Goal: Submit feedback/report problem

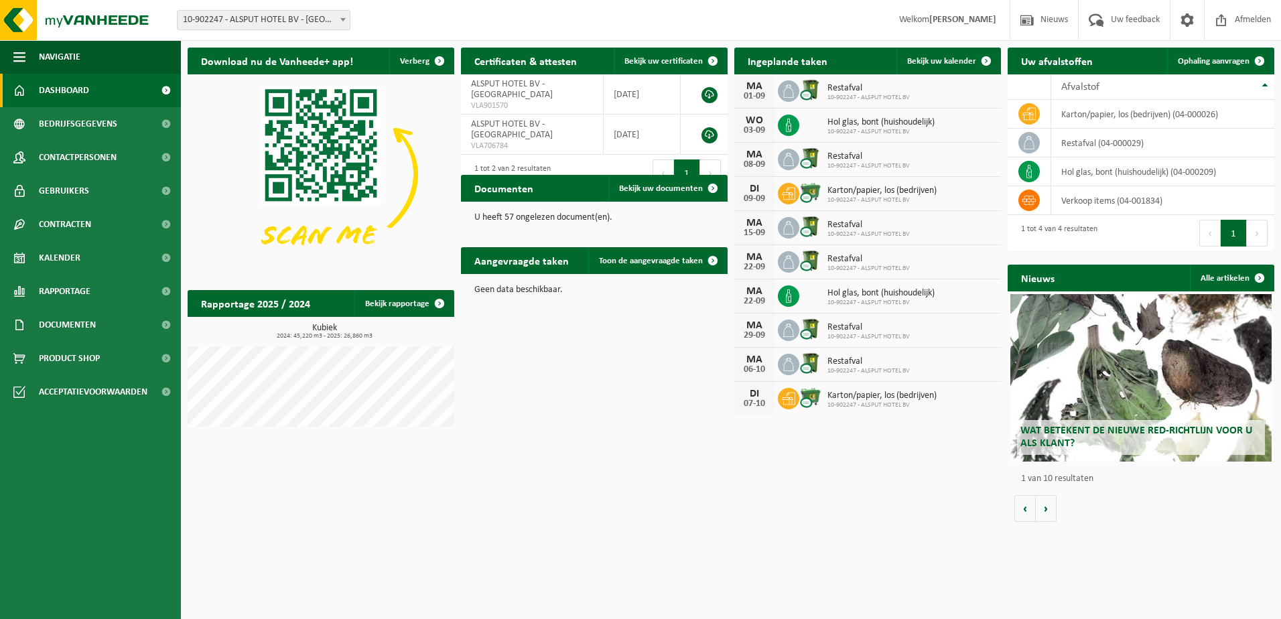
click at [792, 125] on icon at bounding box center [788, 125] width 13 height 13
click at [849, 125] on span "Hol glas, bont (huishoudelijk)" at bounding box center [880, 122] width 107 height 11
click at [665, 189] on span "Bekijk uw documenten" at bounding box center [661, 188] width 84 height 9
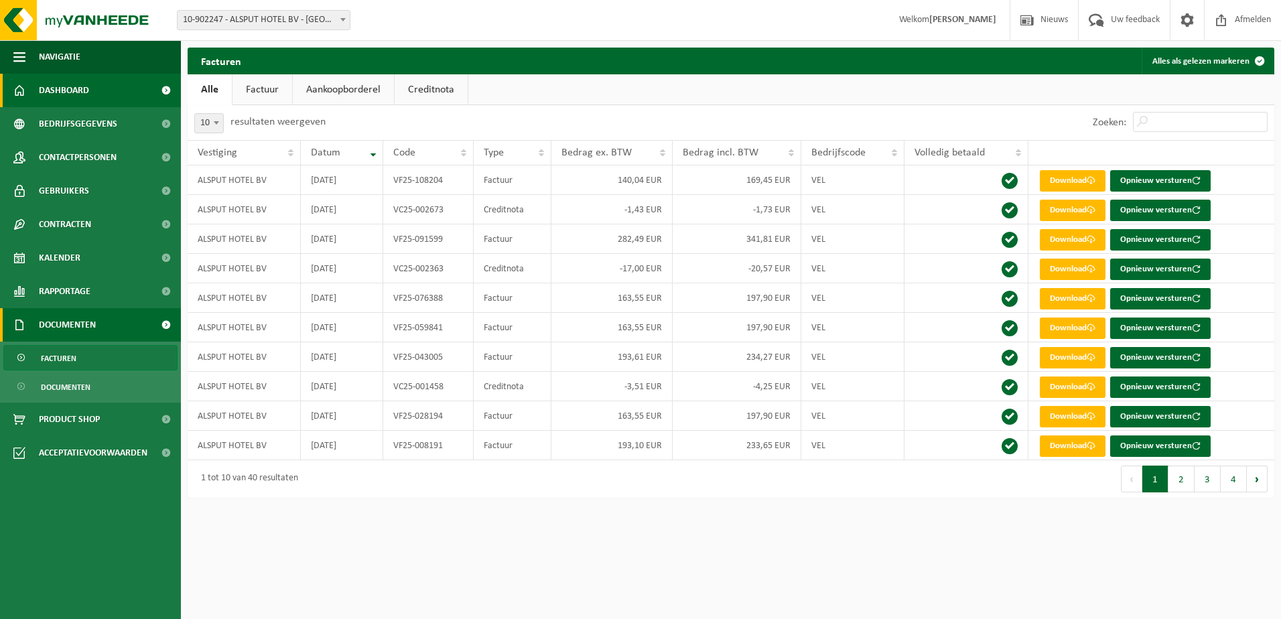
click at [72, 91] on span "Dashboard" at bounding box center [64, 90] width 50 height 33
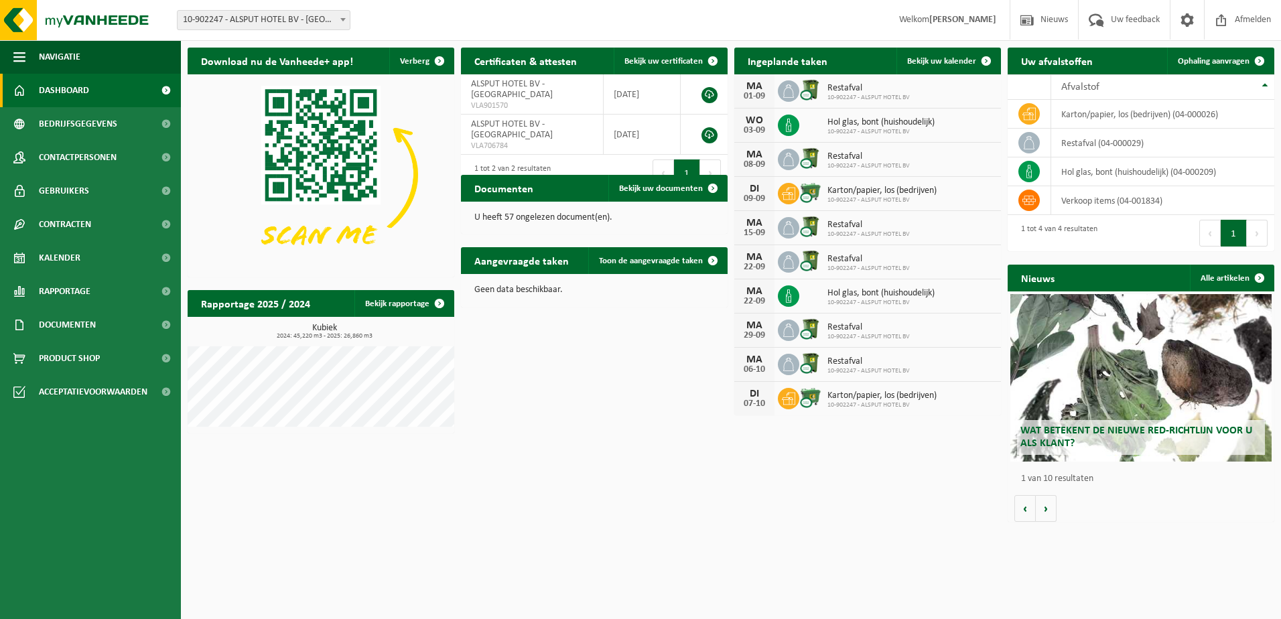
click at [52, 92] on span "Dashboard" at bounding box center [64, 90] width 50 height 33
click at [62, 119] on span "Bedrijfsgegevens" at bounding box center [78, 123] width 78 height 33
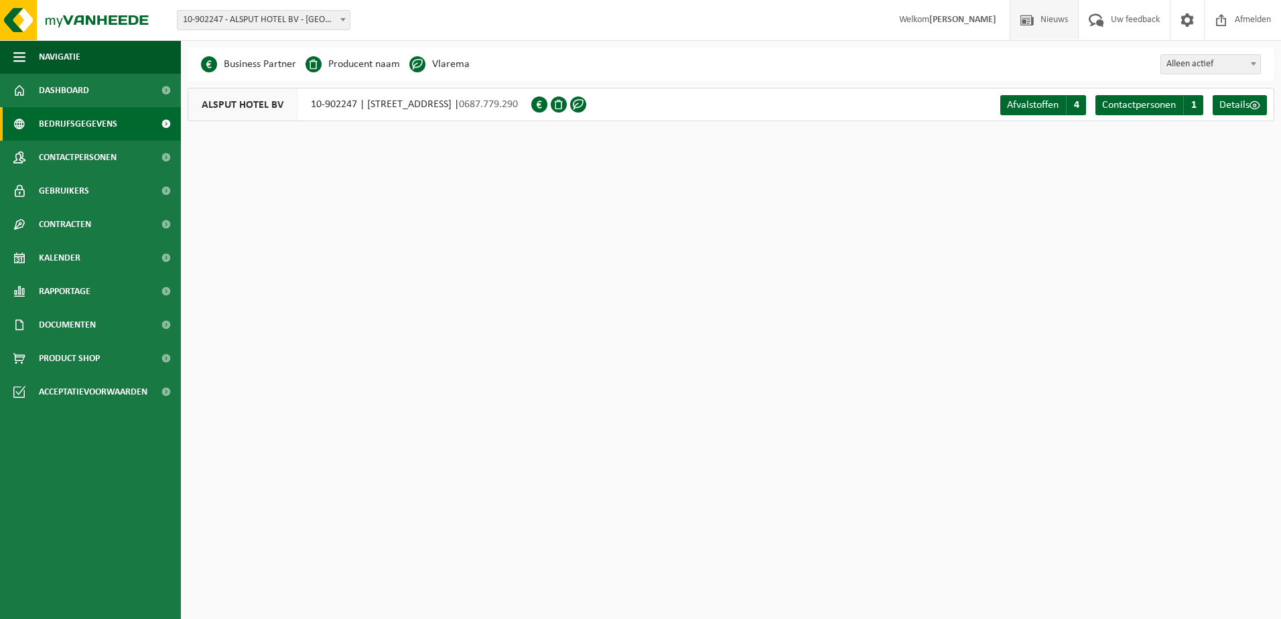
click at [1042, 23] on span "Nieuws" at bounding box center [1054, 20] width 34 height 40
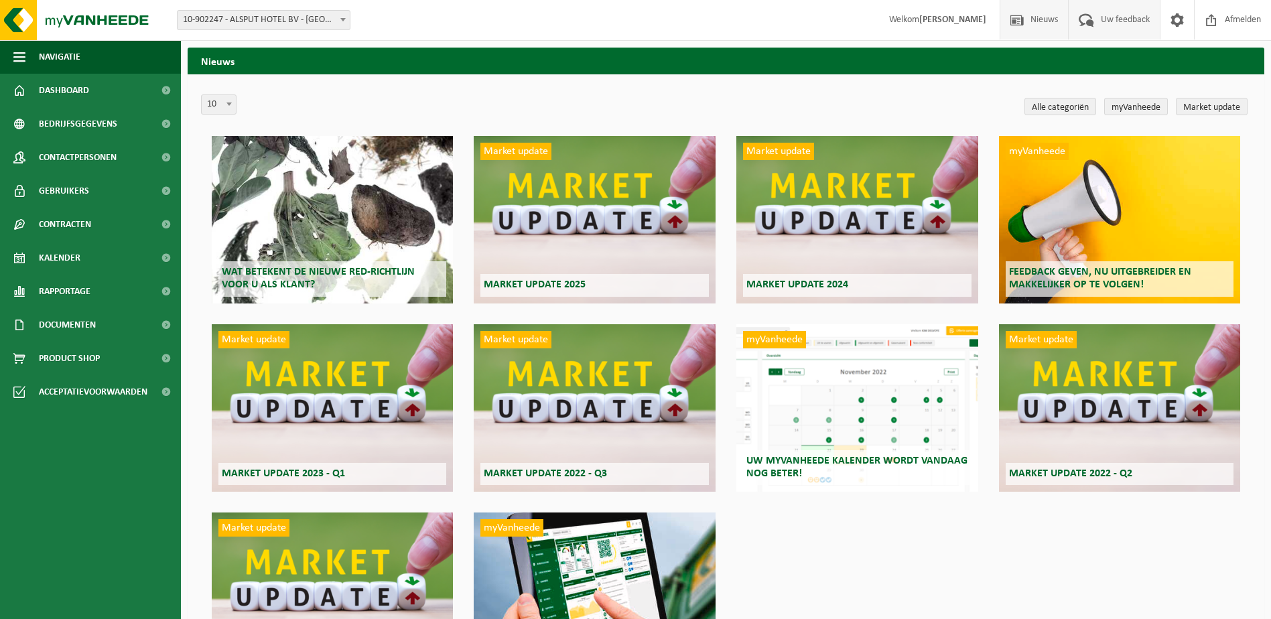
click at [1140, 21] on span "Uw feedback" at bounding box center [1125, 20] width 56 height 40
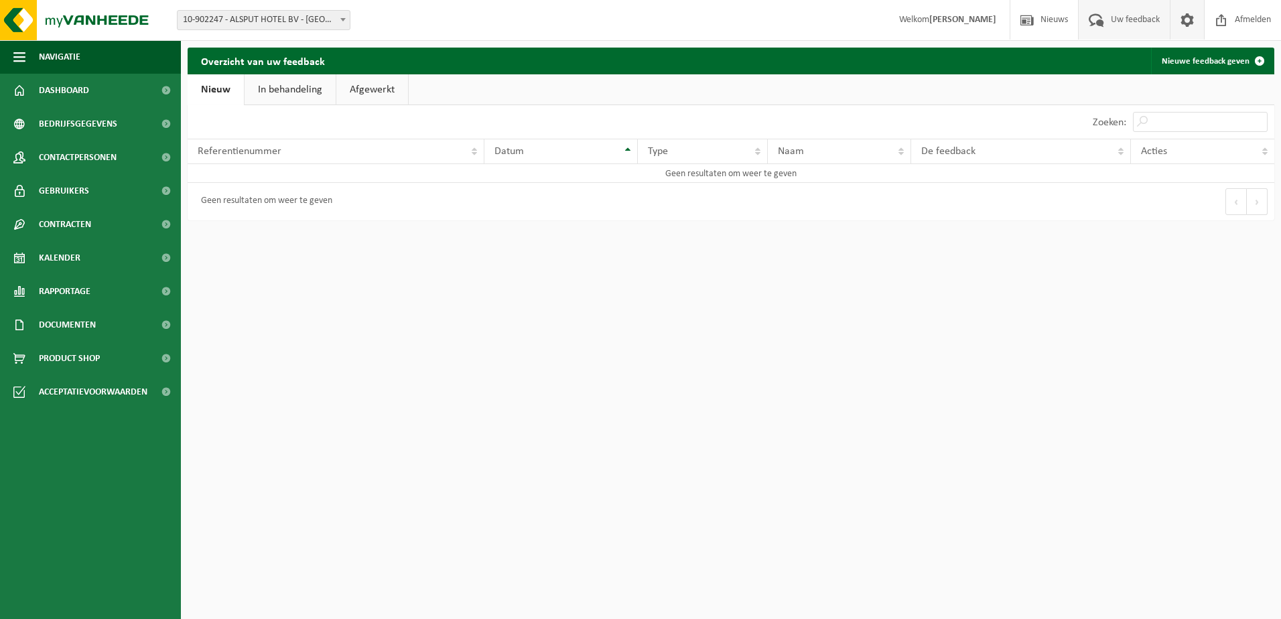
click at [1192, 21] on span at bounding box center [1187, 20] width 20 height 40
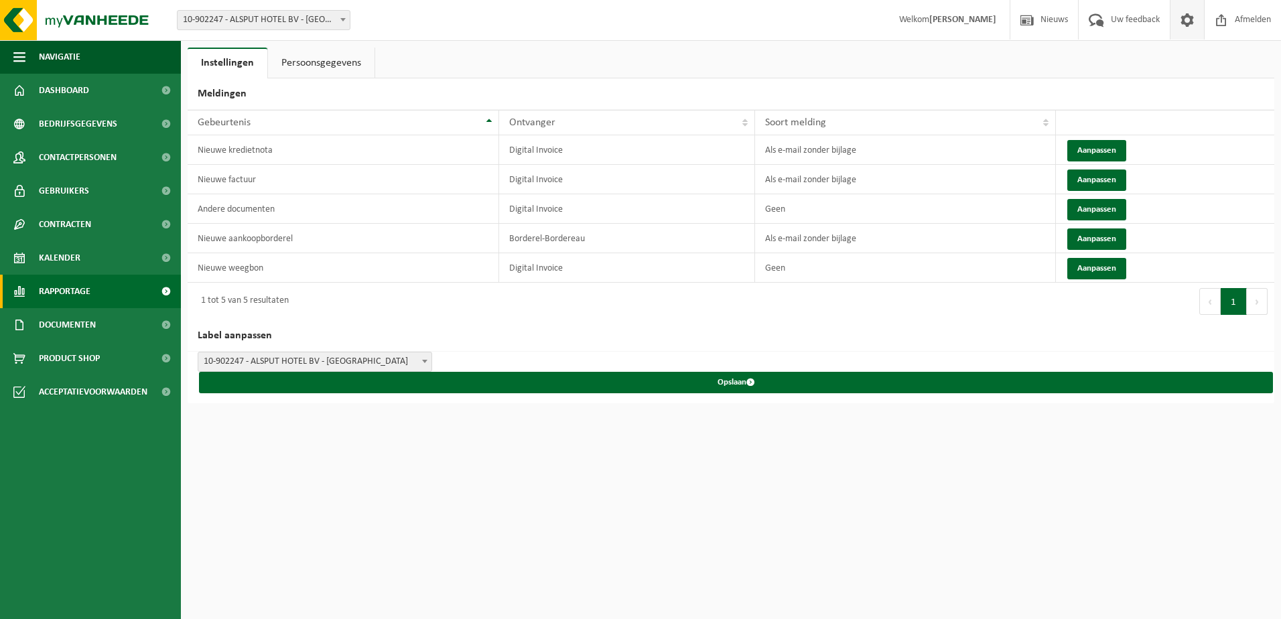
click at [82, 290] on span "Rapportage" at bounding box center [65, 291] width 52 height 33
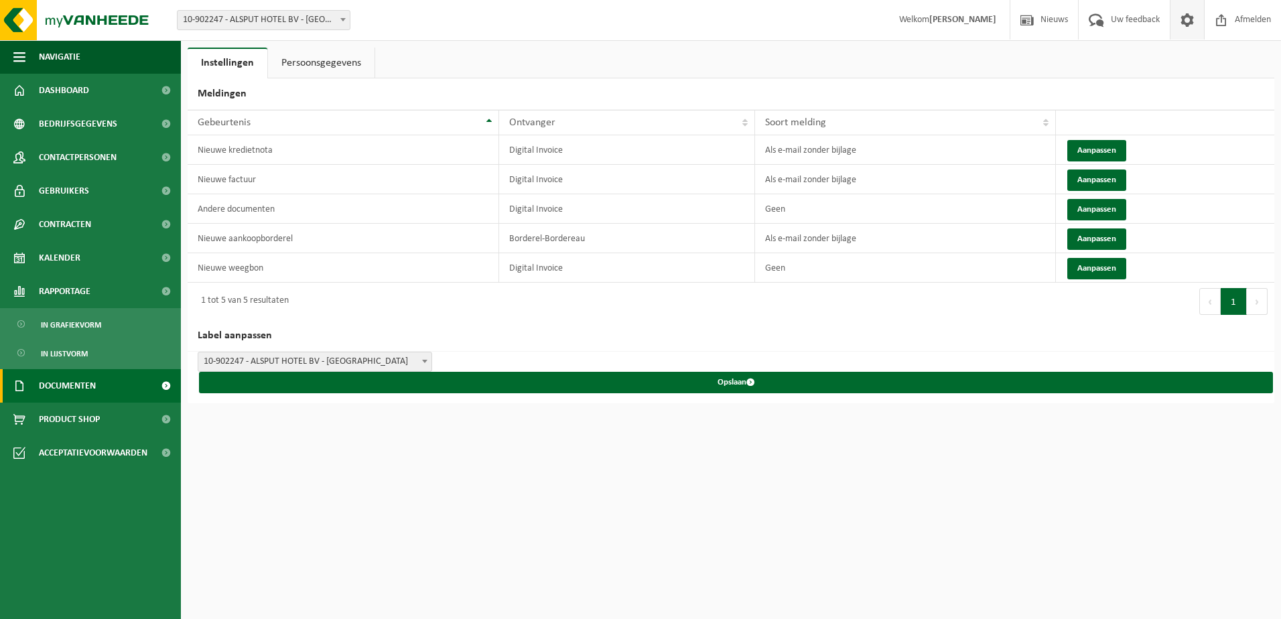
click at [172, 392] on span at bounding box center [166, 385] width 30 height 33
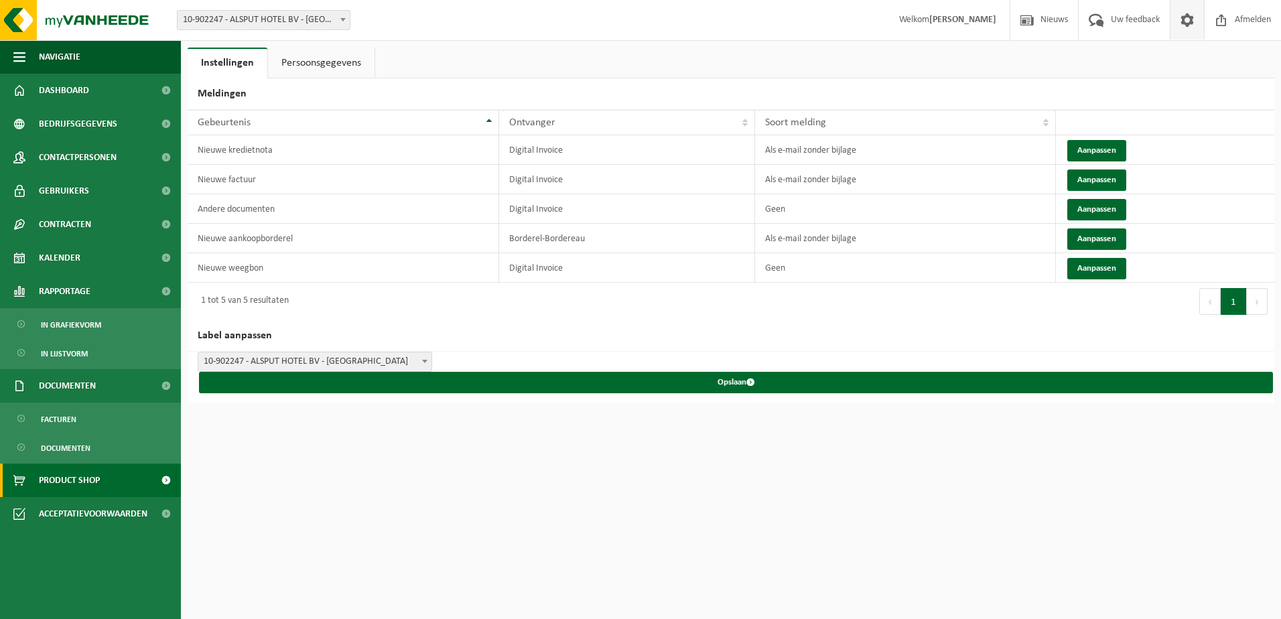
click at [163, 484] on span at bounding box center [166, 480] width 30 height 33
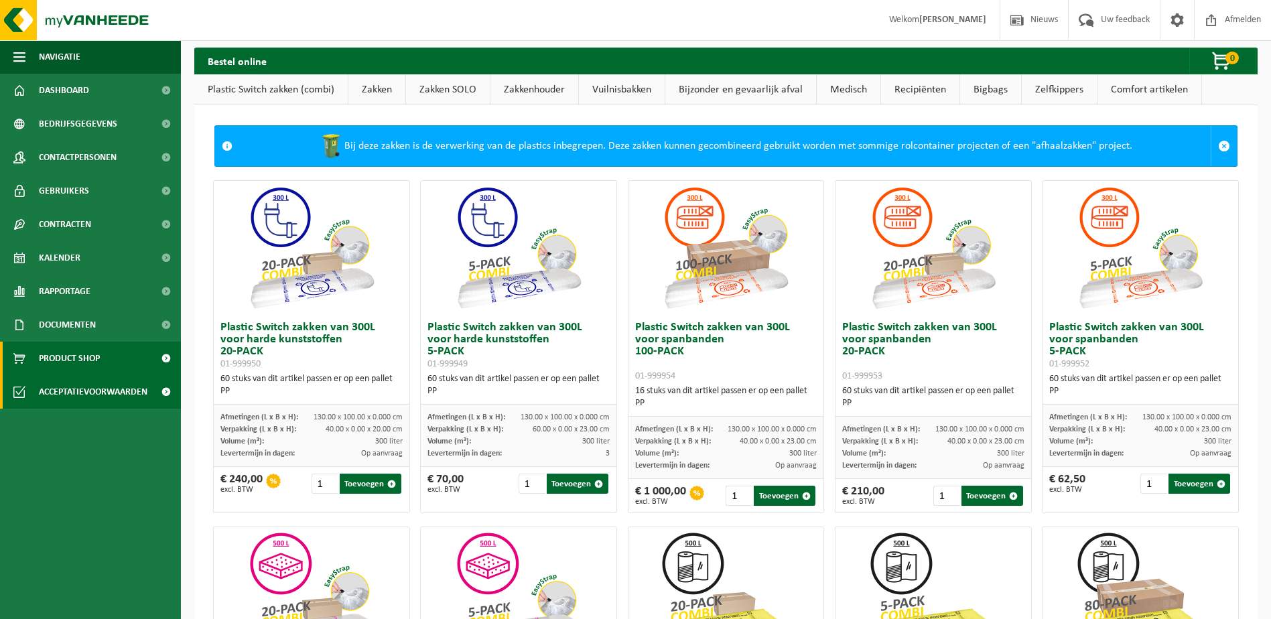
click at [163, 392] on span at bounding box center [166, 391] width 30 height 33
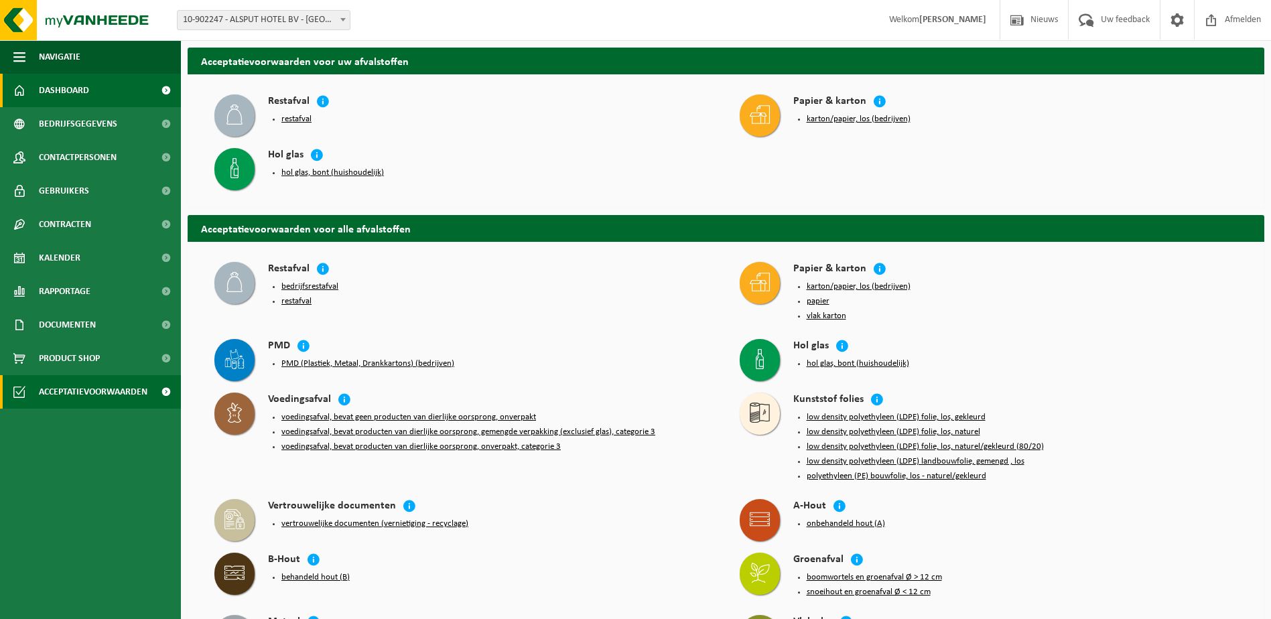
click at [68, 84] on span "Dashboard" at bounding box center [64, 90] width 50 height 33
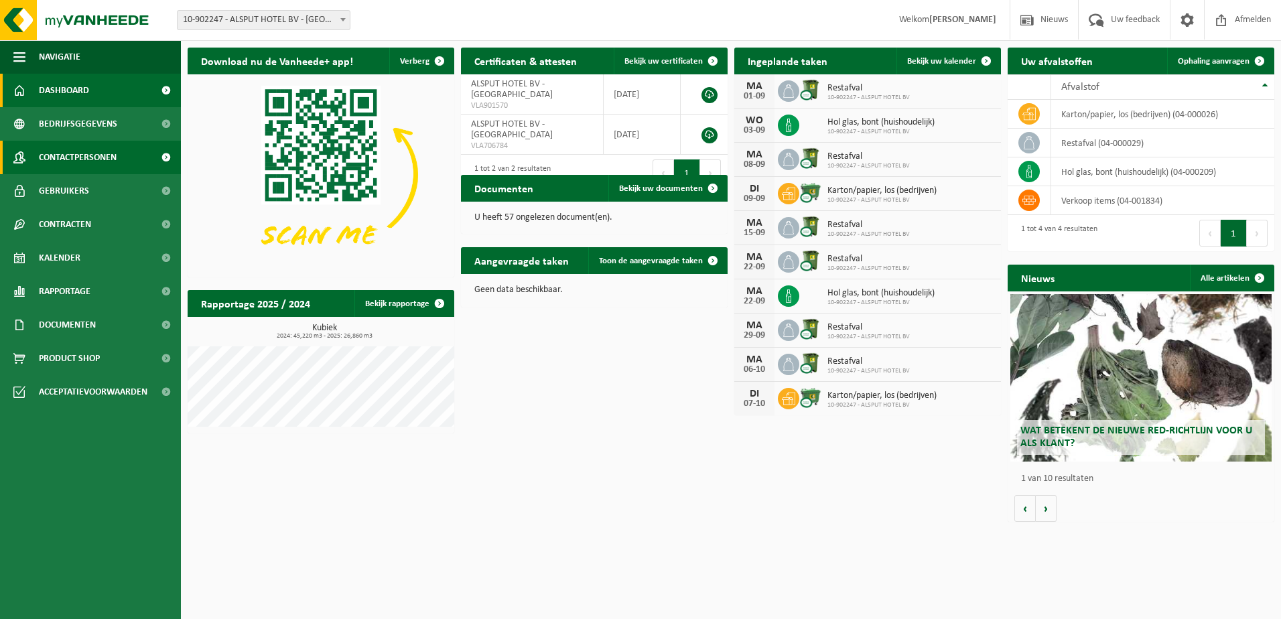
click at [88, 153] on span "Contactpersonen" at bounding box center [78, 157] width 78 height 33
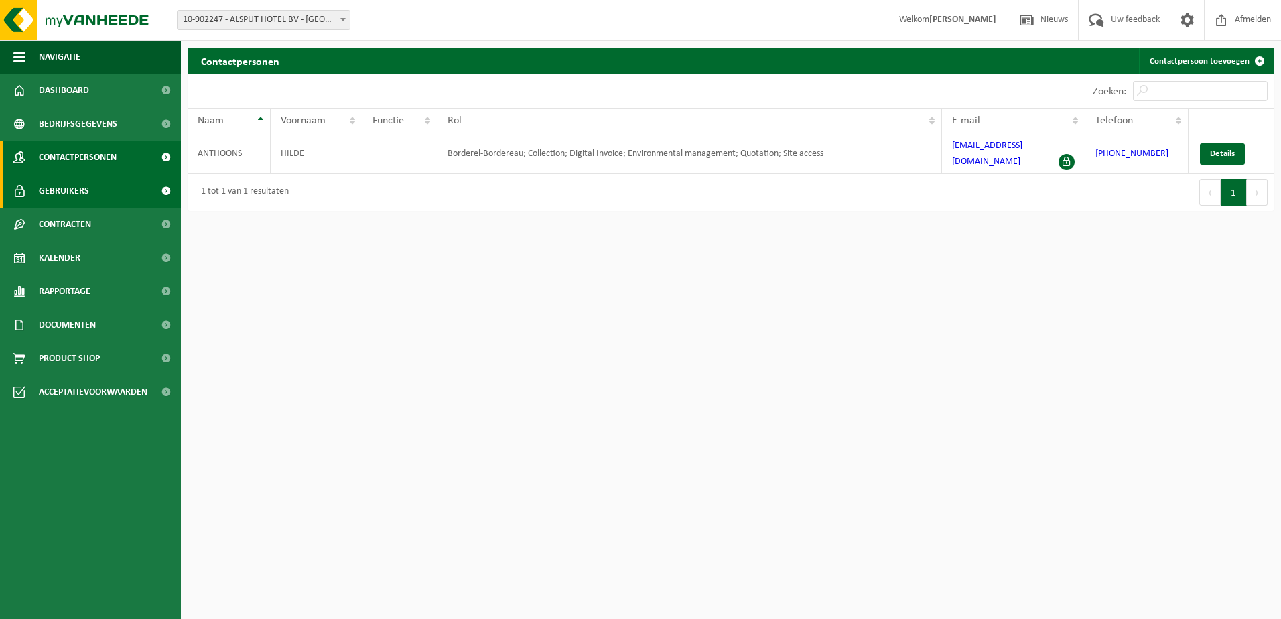
click at [78, 188] on span "Gebruikers" at bounding box center [64, 190] width 50 height 33
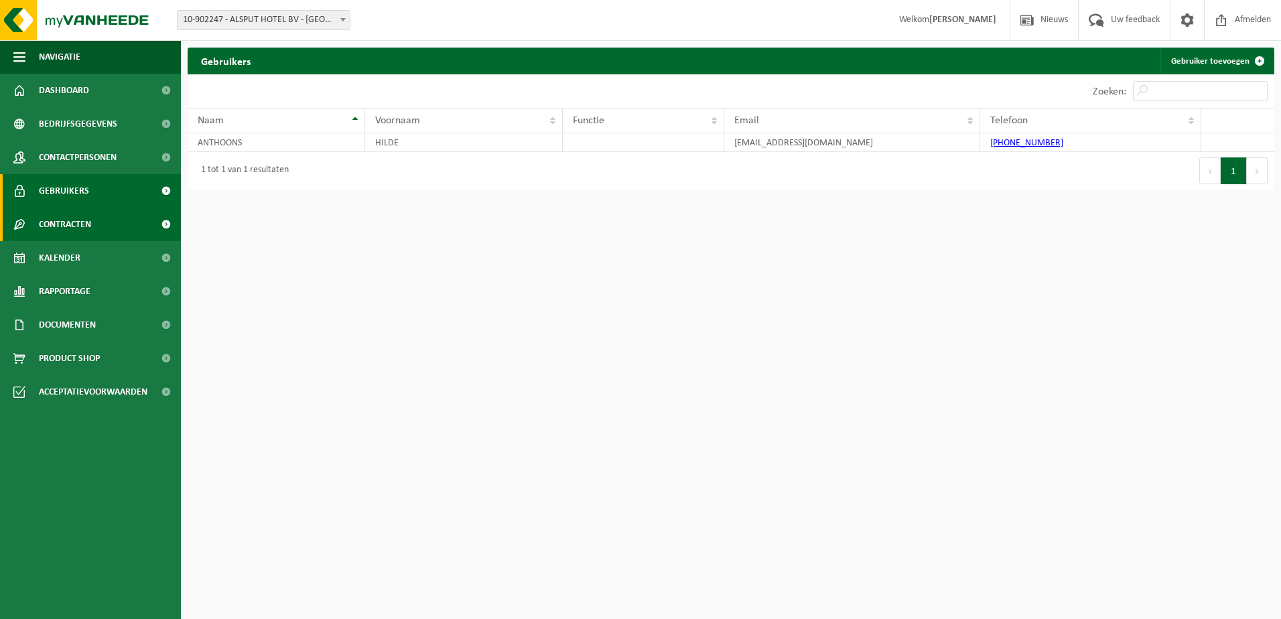
click at [80, 220] on span "Contracten" at bounding box center [65, 224] width 52 height 33
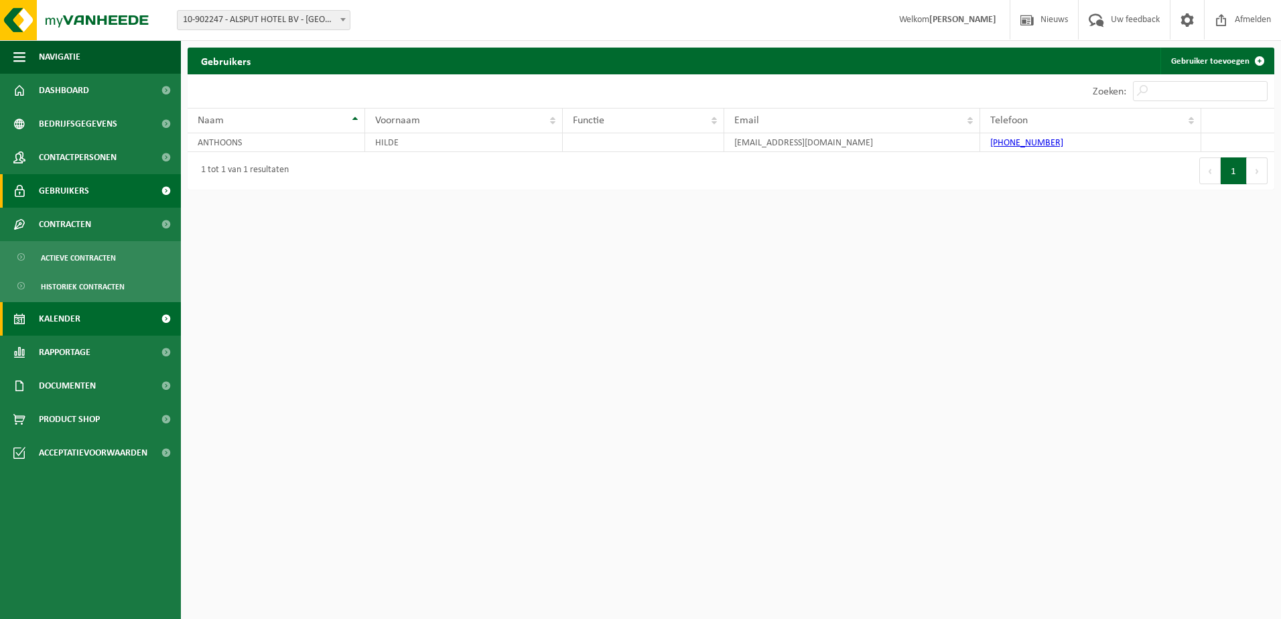
click at [88, 315] on link "Kalender" at bounding box center [90, 318] width 181 height 33
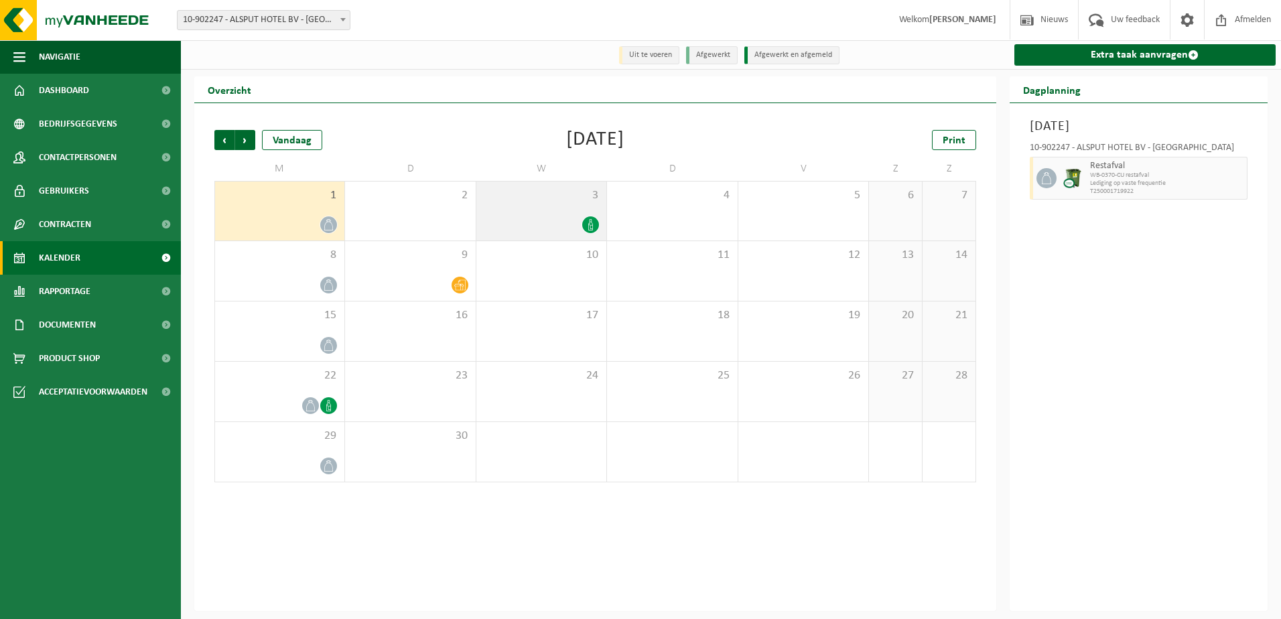
click at [593, 225] on icon at bounding box center [591, 224] width 5 height 11
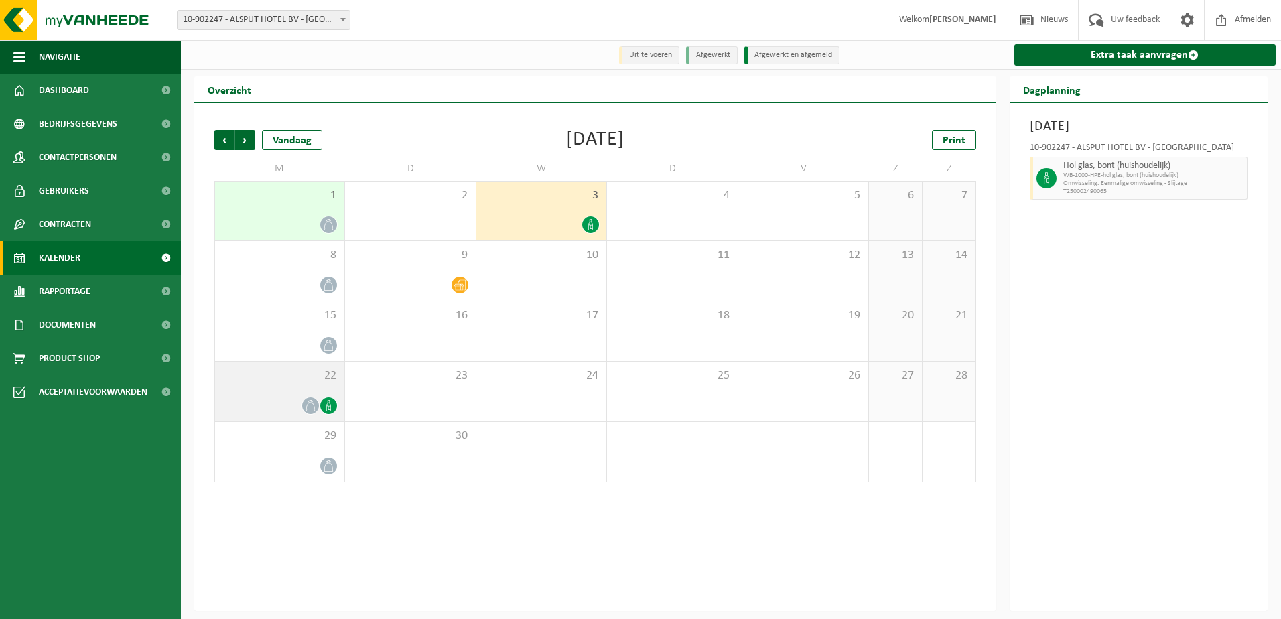
click at [326, 401] on icon at bounding box center [328, 405] width 11 height 11
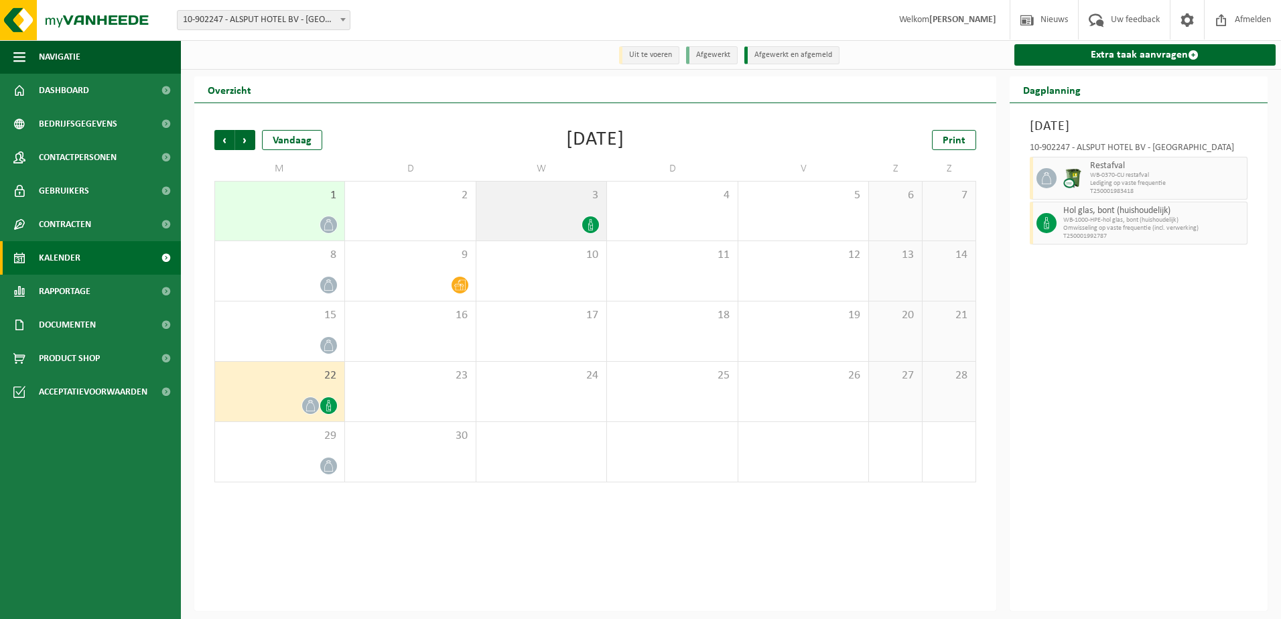
click at [576, 227] on div at bounding box center [541, 225] width 117 height 18
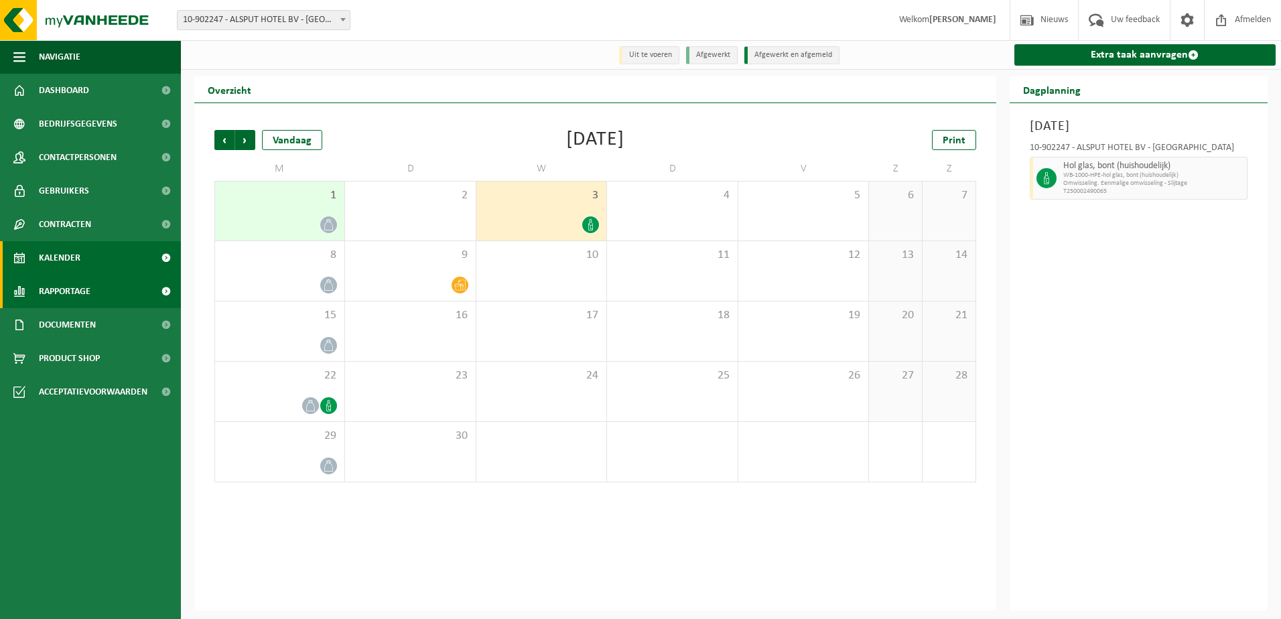
click at [51, 291] on span "Rapportage" at bounding box center [65, 291] width 52 height 33
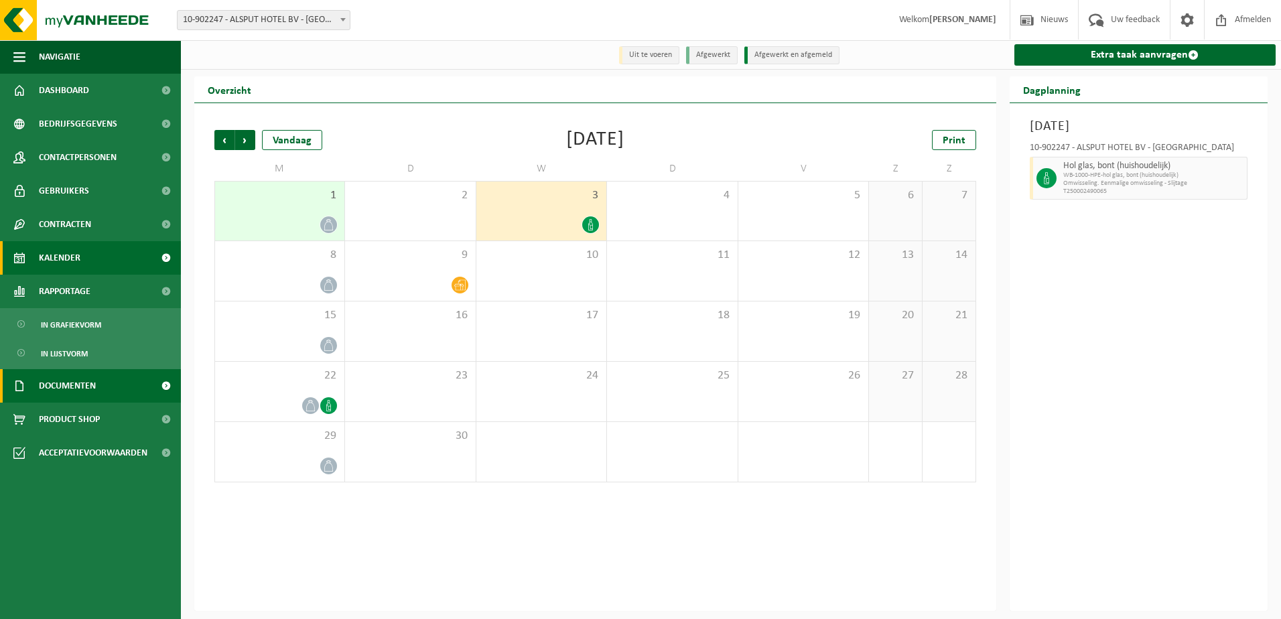
click at [78, 381] on span "Documenten" at bounding box center [67, 385] width 57 height 33
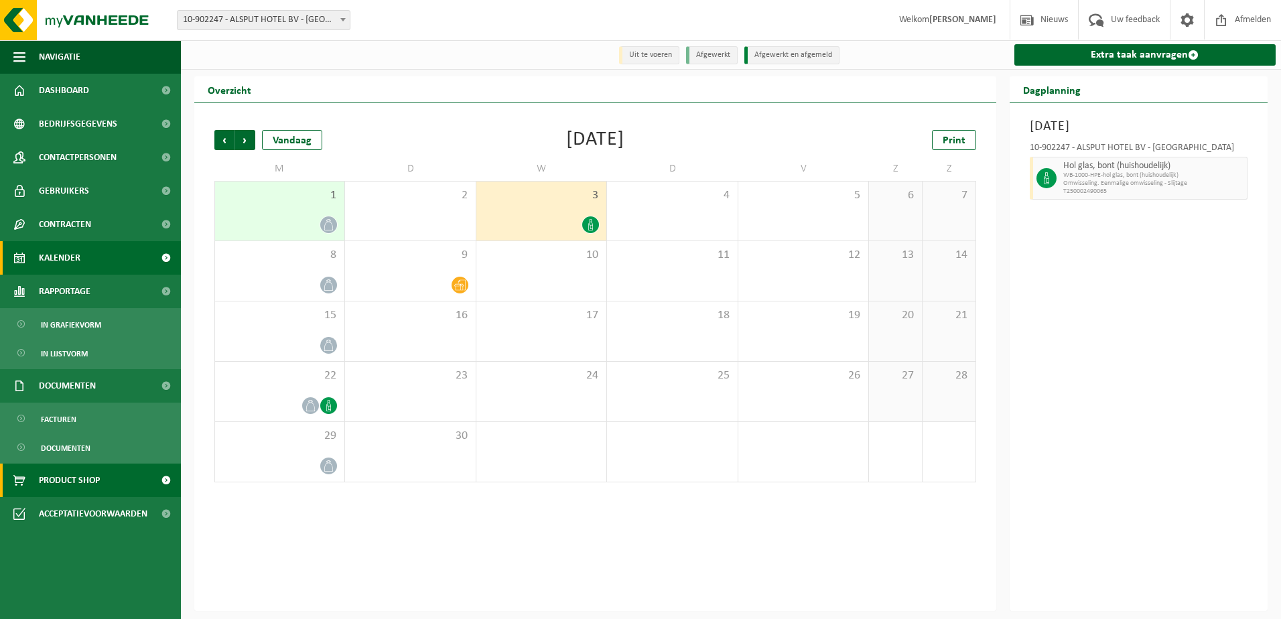
click at [165, 480] on span at bounding box center [166, 480] width 30 height 33
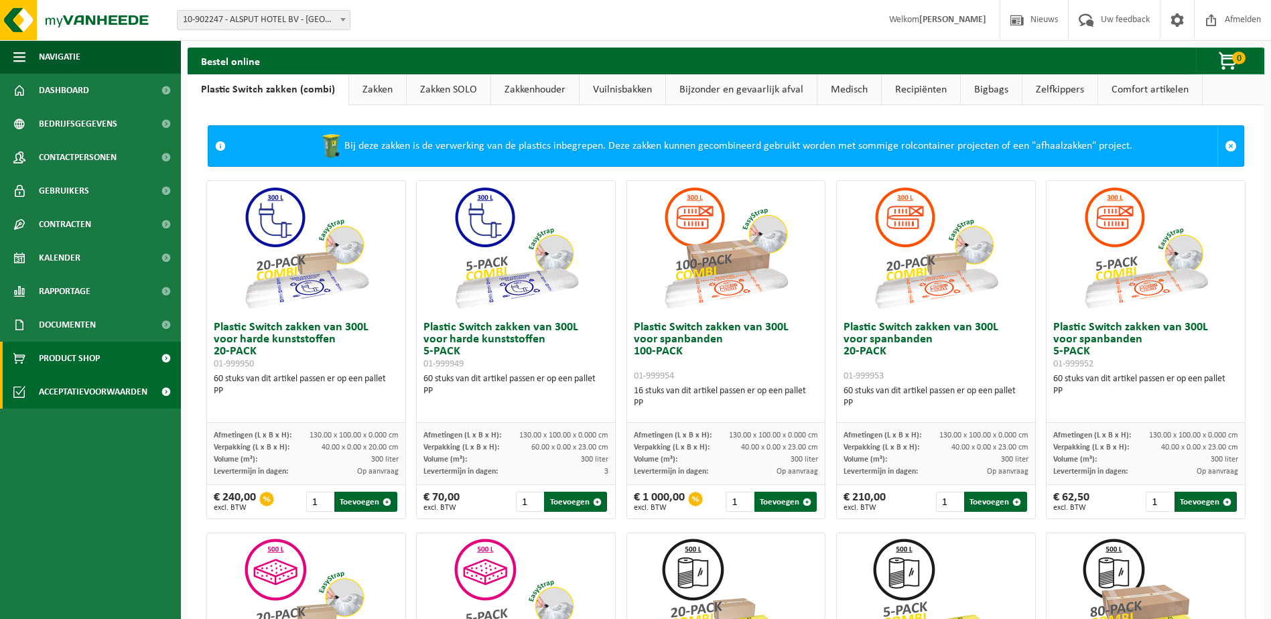
click at [85, 386] on span "Acceptatievoorwaarden" at bounding box center [93, 391] width 109 height 33
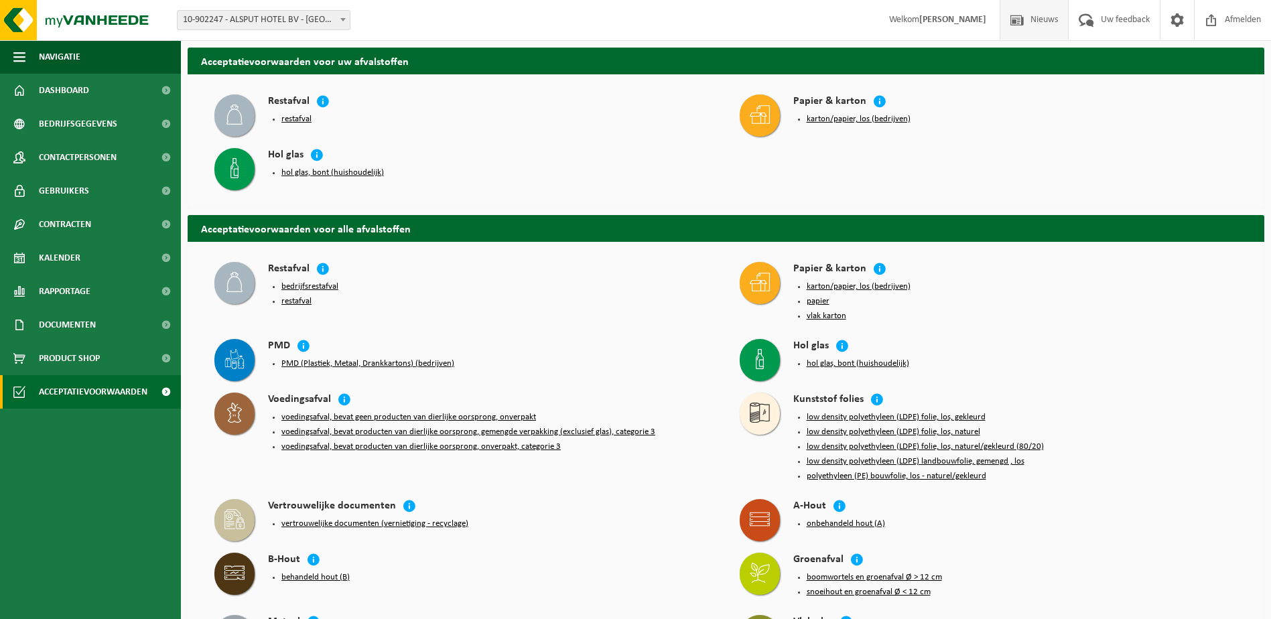
click at [1027, 16] on span "Nieuws" at bounding box center [1044, 20] width 34 height 40
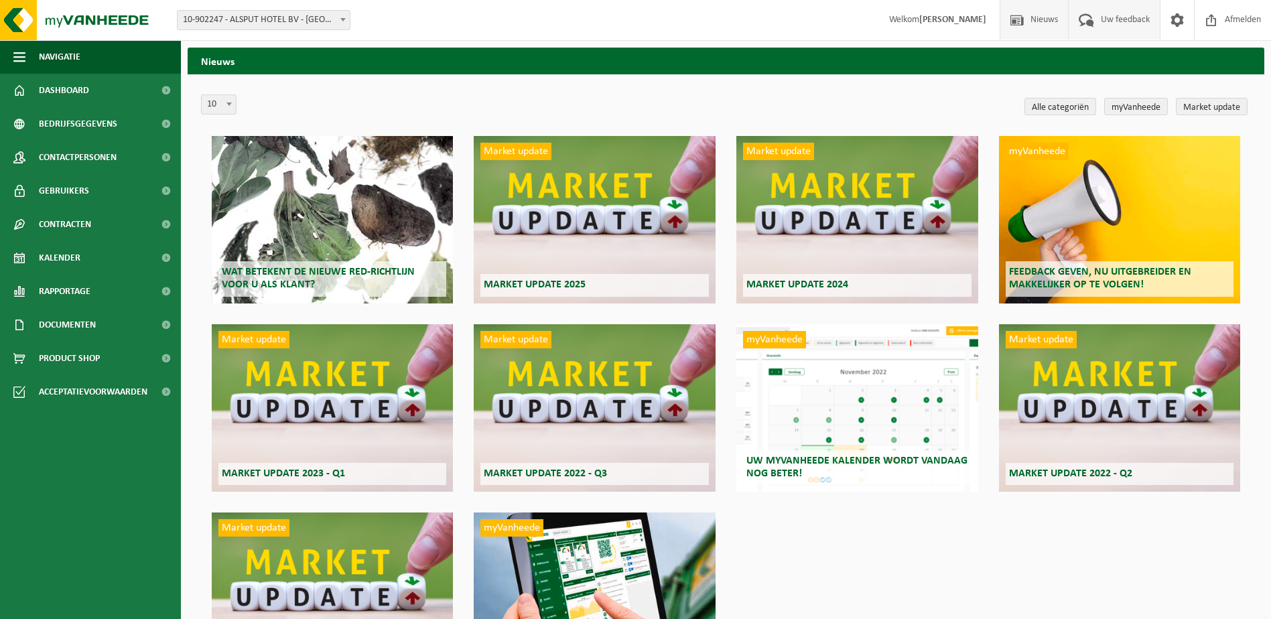
click at [1128, 25] on span "Uw feedback" at bounding box center [1125, 20] width 56 height 40
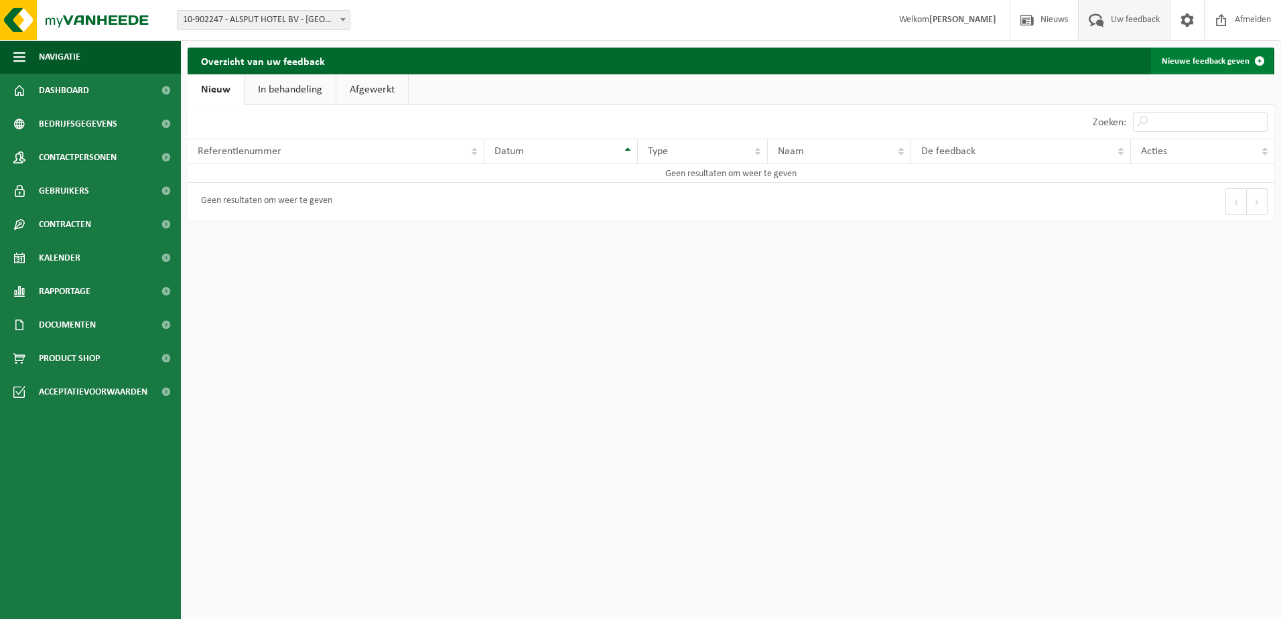
click at [1250, 62] on span at bounding box center [1259, 61] width 27 height 27
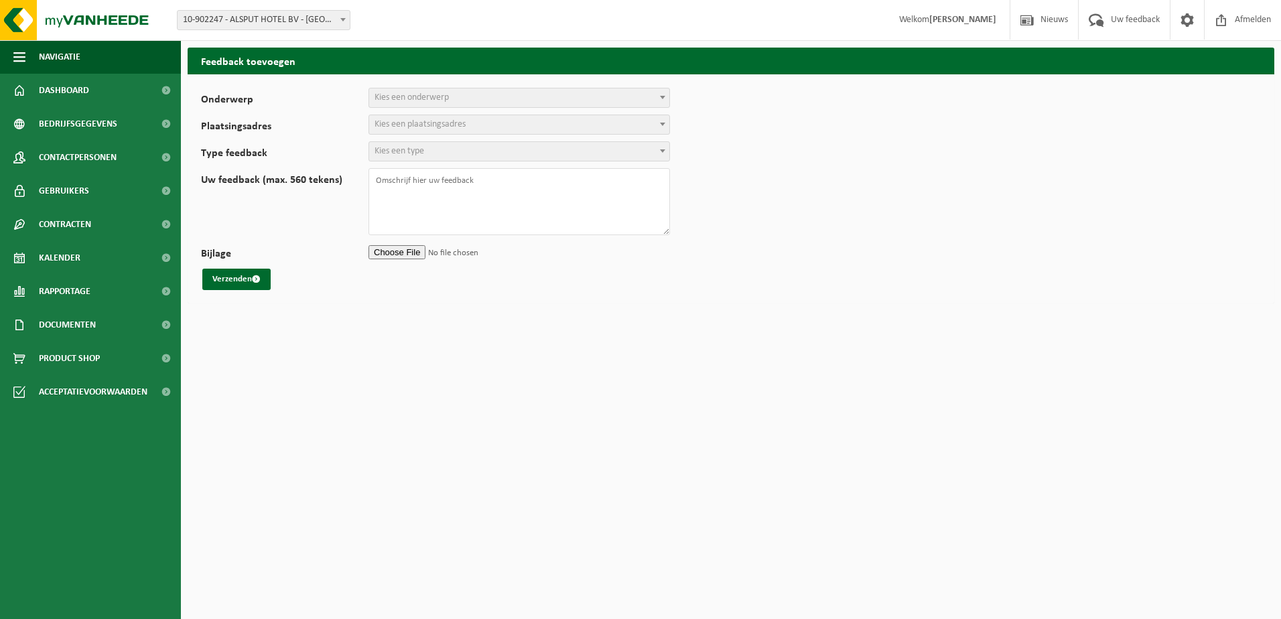
select select
click at [1256, 22] on span "Afmelden" at bounding box center [1252, 20] width 43 height 40
